Goal: Find specific page/section: Find specific page/section

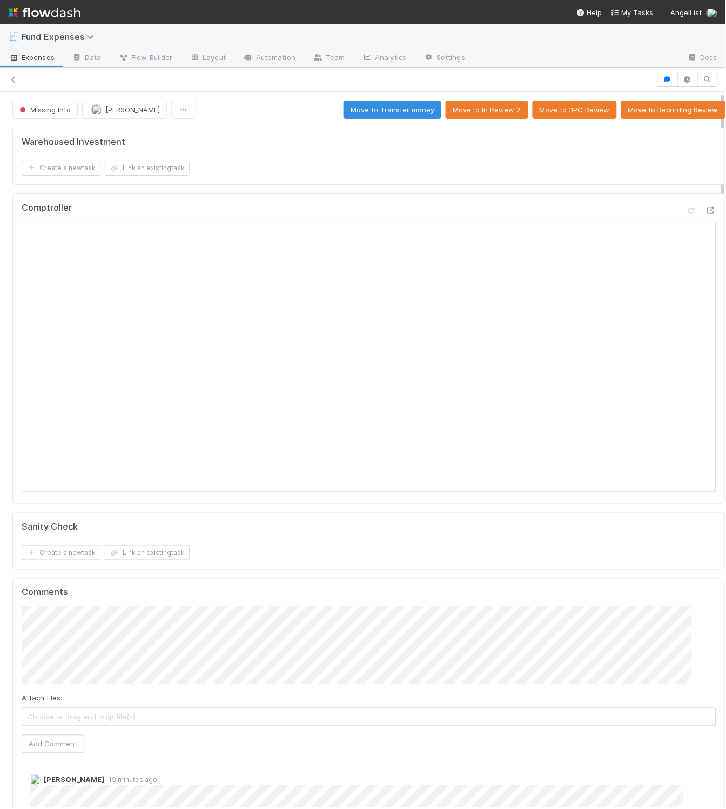
click at [284, 183] on div "Warehoused Investment Create a new task Link an existing task" at bounding box center [368, 155] width 713 height 57
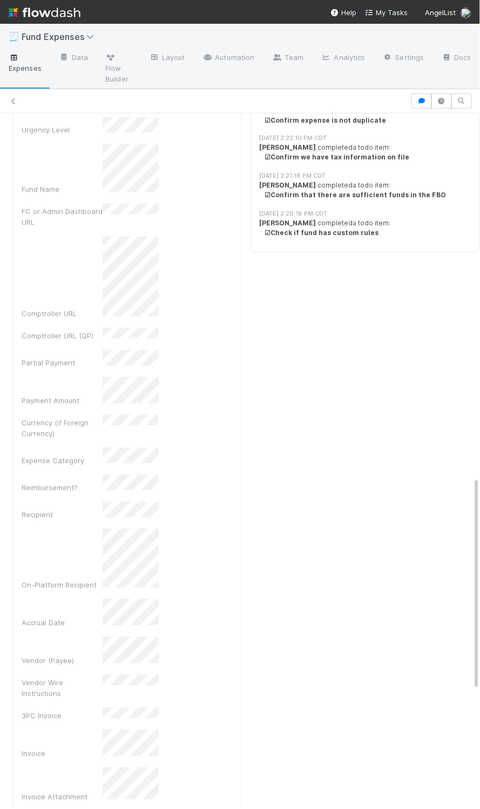
scroll to position [1181, 0]
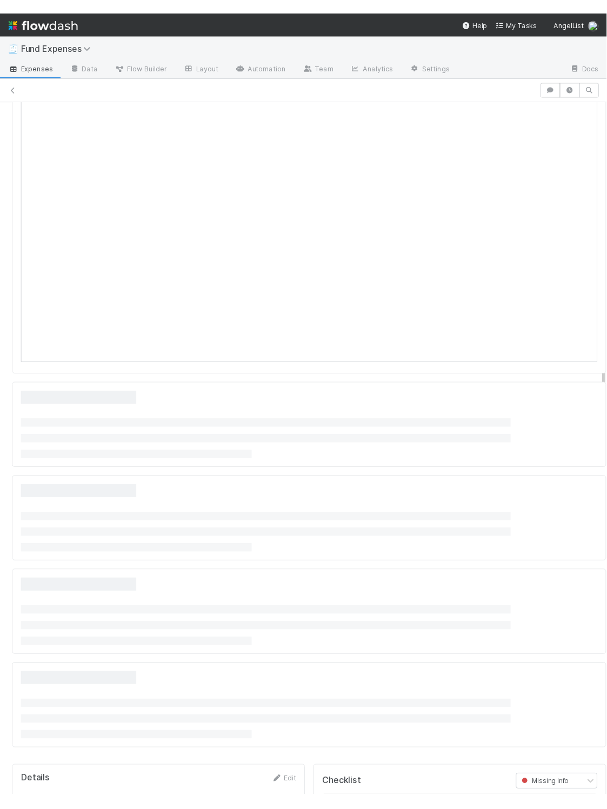
scroll to position [131, 0]
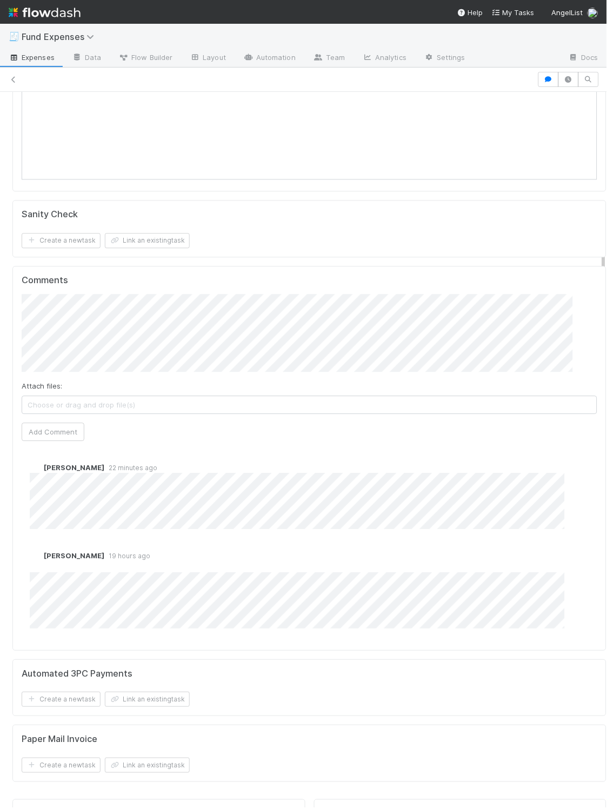
scroll to position [339, 0]
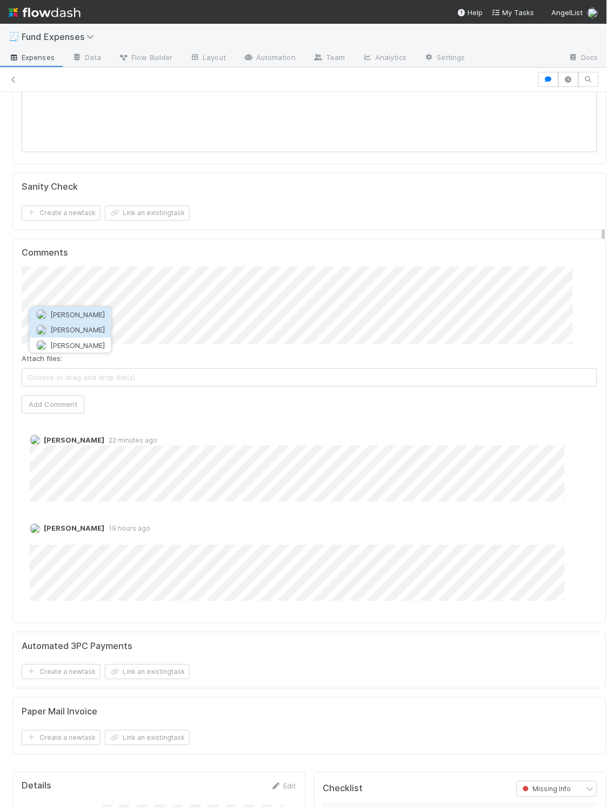
click at [103, 333] on button "[PERSON_NAME]" at bounding box center [71, 329] width 82 height 15
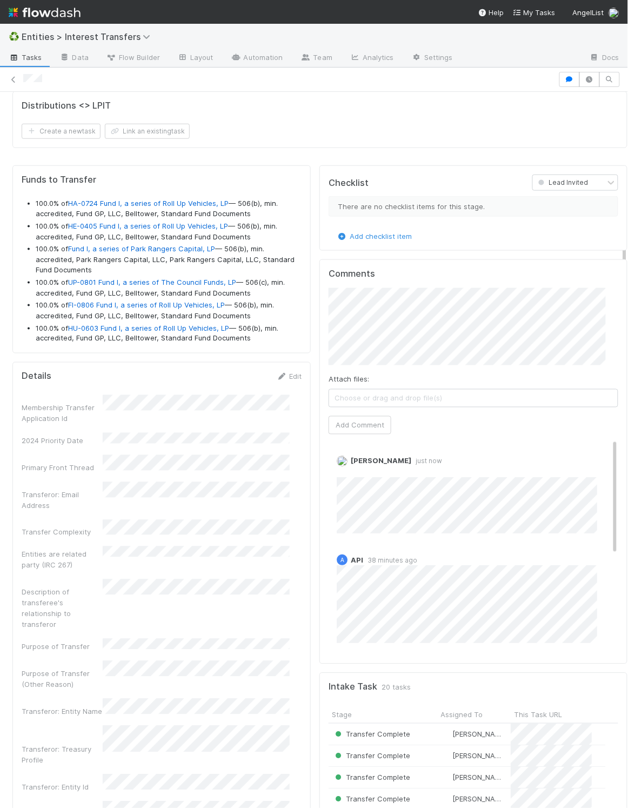
click at [180, 263] on li "100.0% of Fund I, a series of Park Rangers Capital, LP — 506(b), min. accredite…" at bounding box center [169, 260] width 266 height 32
